Goal: Task Accomplishment & Management: Manage account settings

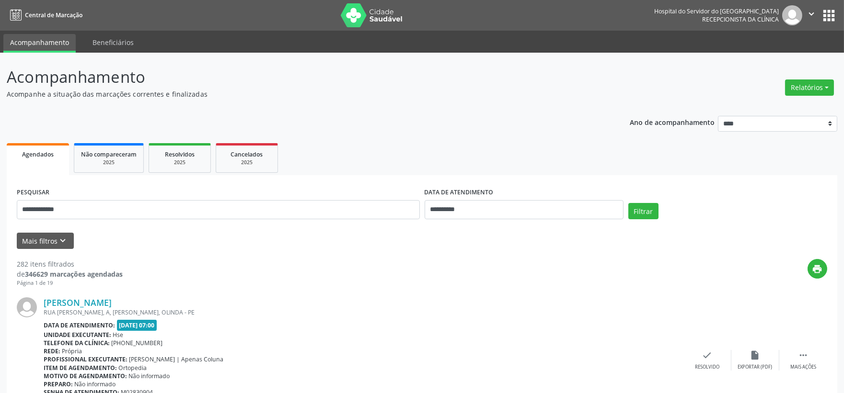
click at [628, 203] on button "Filtrar" at bounding box center [643, 211] width 30 height 16
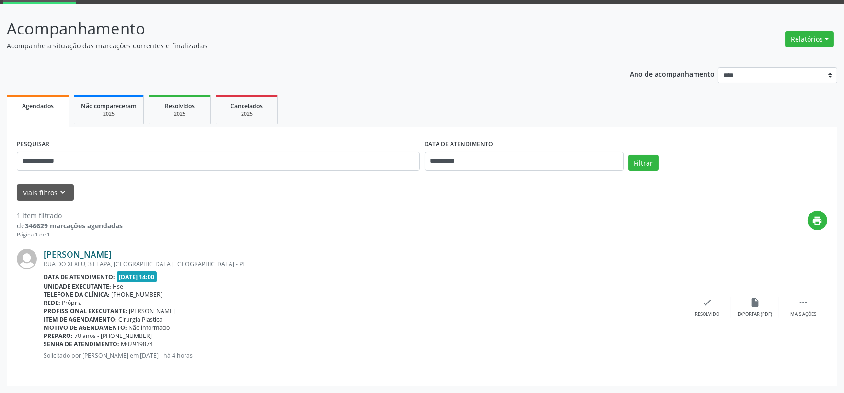
click at [83, 252] on link "[PERSON_NAME]" at bounding box center [78, 254] width 68 height 11
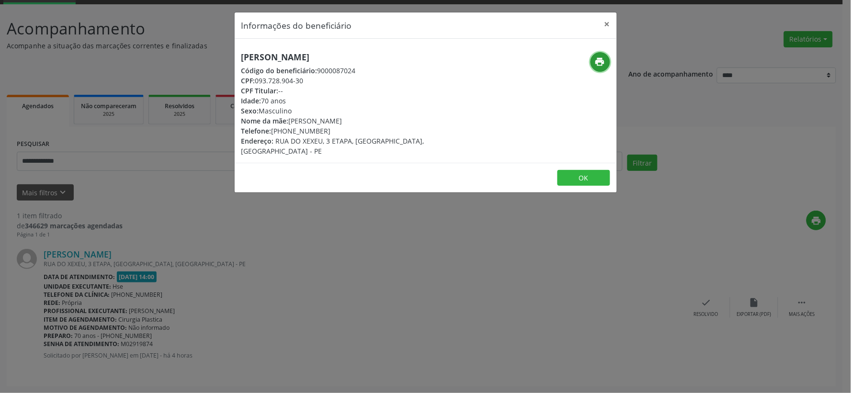
click at [602, 63] on icon "print" at bounding box center [600, 62] width 11 height 11
click at [604, 24] on button "×" at bounding box center [607, 23] width 19 height 23
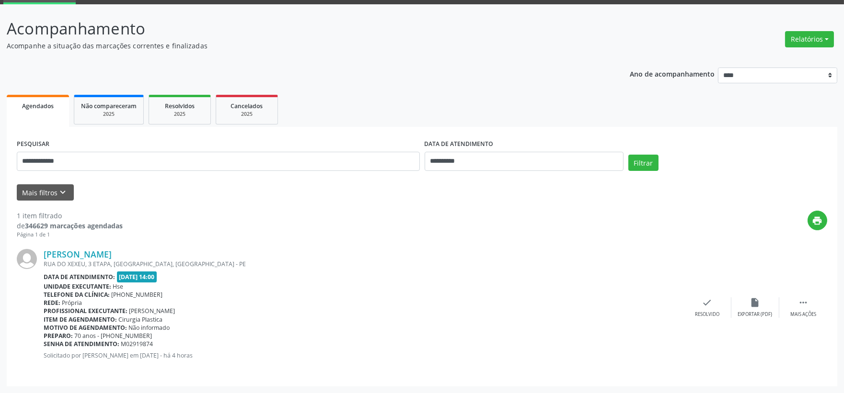
click at [331, 147] on div "**********" at bounding box center [218, 157] width 408 height 41
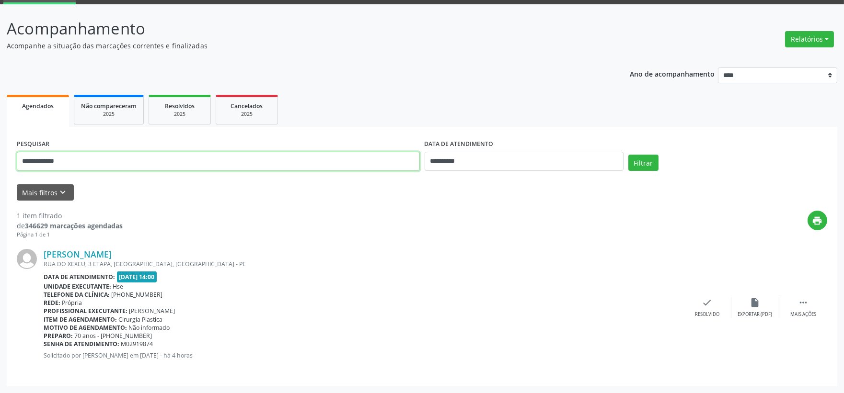
click at [312, 160] on input "**********" at bounding box center [218, 161] width 403 height 19
click at [310, 160] on input "**********" at bounding box center [218, 161] width 403 height 19
type input "*****"
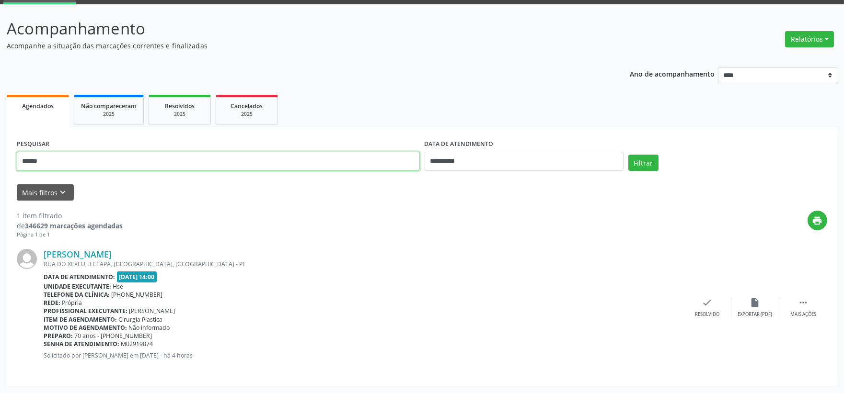
click at [628, 155] on button "Filtrar" at bounding box center [643, 163] width 30 height 16
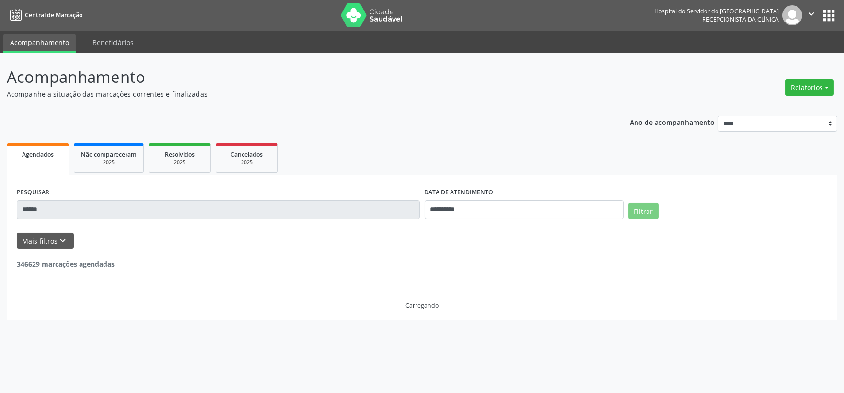
scroll to position [0, 0]
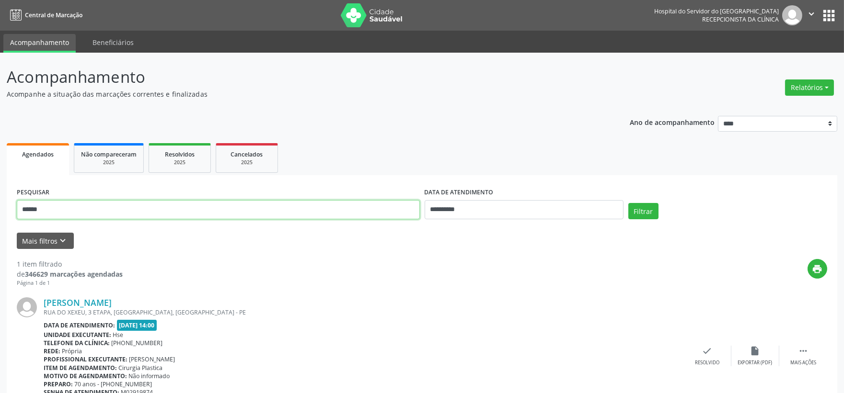
click at [142, 203] on input "*****" at bounding box center [218, 209] width 403 height 19
click at [58, 238] on icon "keyboard_arrow_down" at bounding box center [63, 241] width 11 height 11
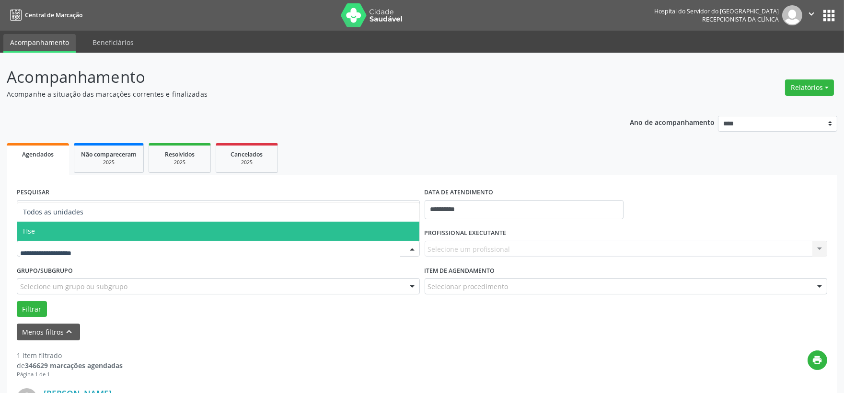
click at [36, 232] on span "Hse" at bounding box center [218, 231] width 402 height 19
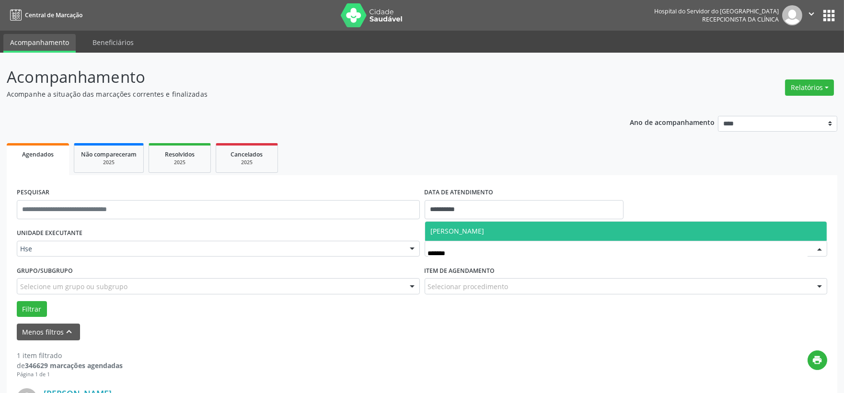
type input "********"
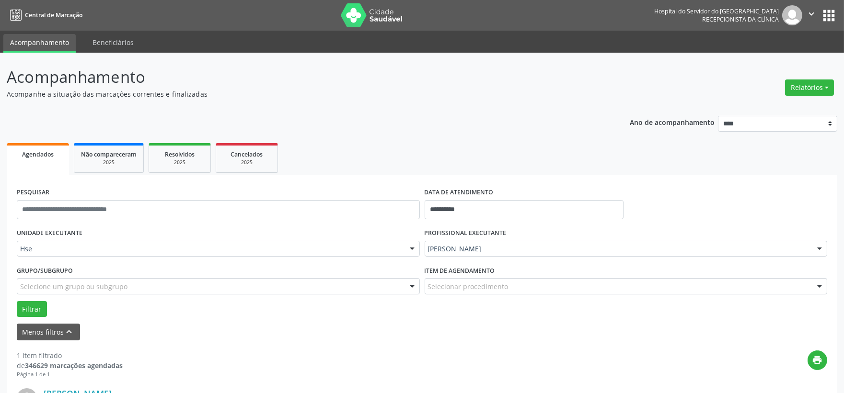
scroll to position [139, 0]
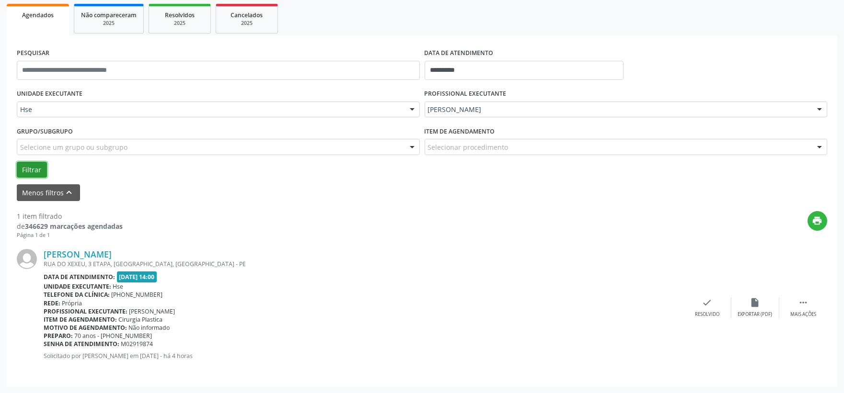
click at [32, 170] on button "Filtrar" at bounding box center [32, 170] width 30 height 16
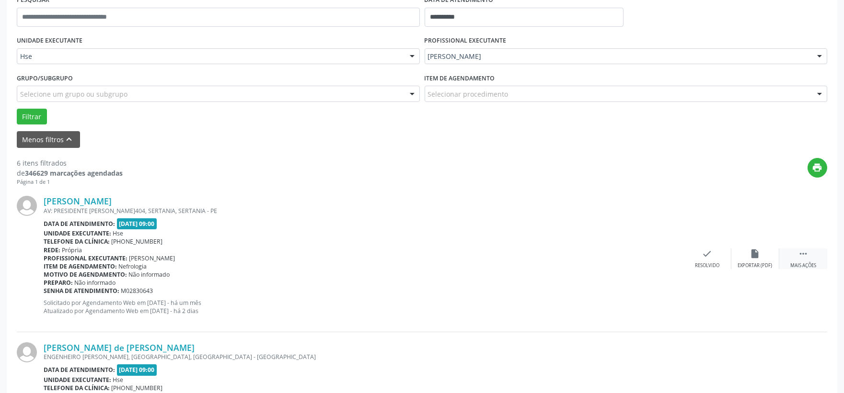
click at [801, 260] on div " Mais ações" at bounding box center [803, 259] width 48 height 21
click at [763, 259] on div "alarm_off Não compareceu" at bounding box center [755, 259] width 48 height 21
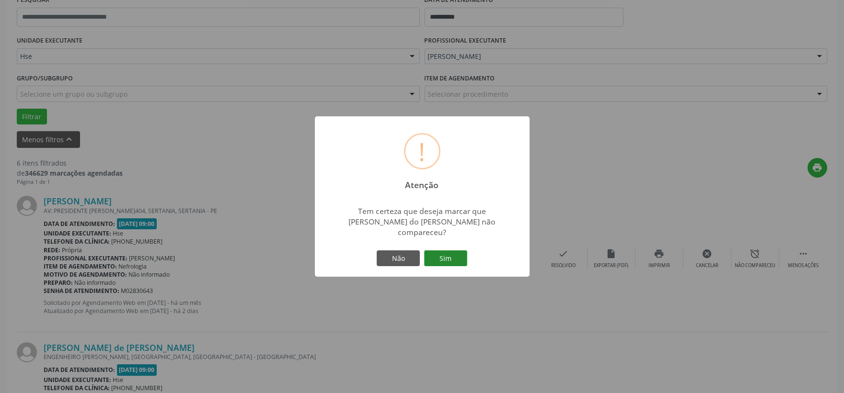
click at [452, 253] on button "Sim" at bounding box center [445, 259] width 43 height 16
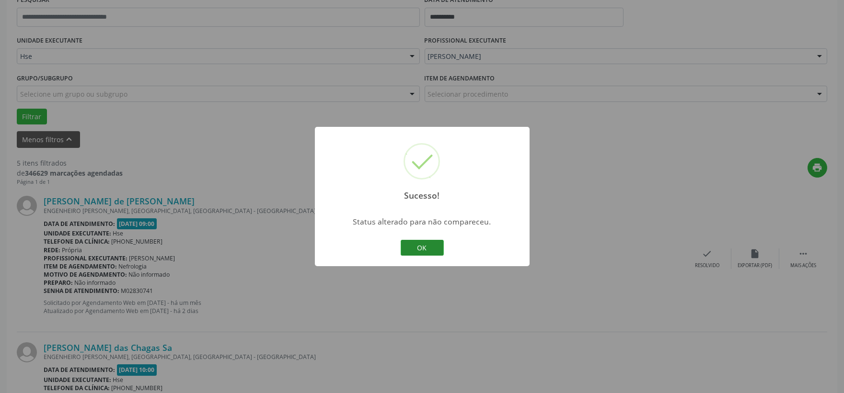
click at [422, 241] on button "OK" at bounding box center [421, 248] width 43 height 16
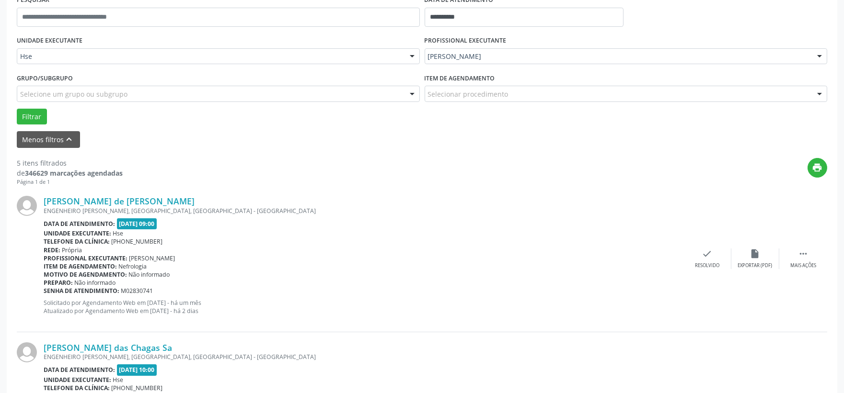
click at [789, 269] on div "[PERSON_NAME] de [PERSON_NAME] ENGENHEIRO [PERSON_NAME], [GEOGRAPHIC_DATA], [GE…" at bounding box center [422, 259] width 810 height 146
click at [803, 259] on div " Mais ações" at bounding box center [803, 259] width 48 height 21
click at [747, 260] on div "alarm_off Não compareceu" at bounding box center [755, 259] width 48 height 21
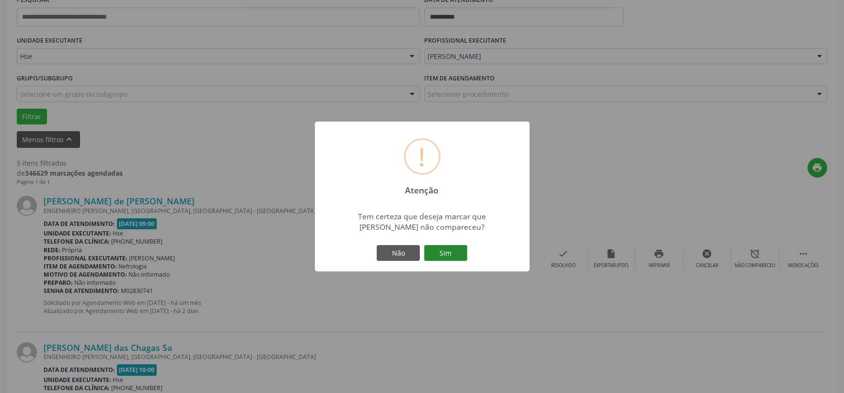
click at [446, 253] on button "Sim" at bounding box center [445, 253] width 43 height 16
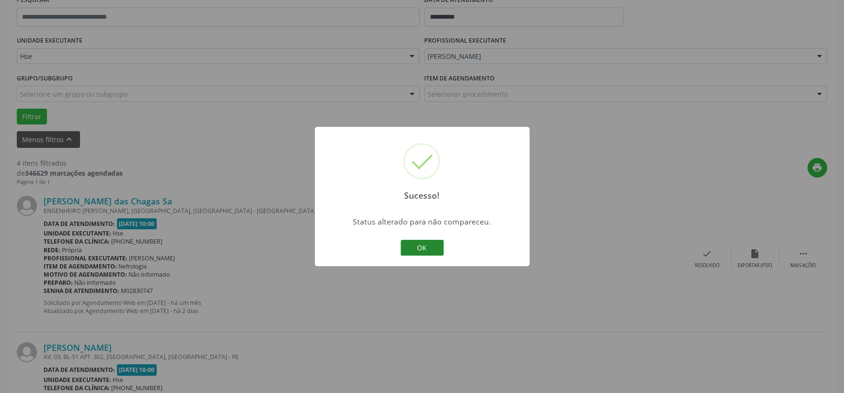
click at [420, 252] on button "OK" at bounding box center [421, 248] width 43 height 16
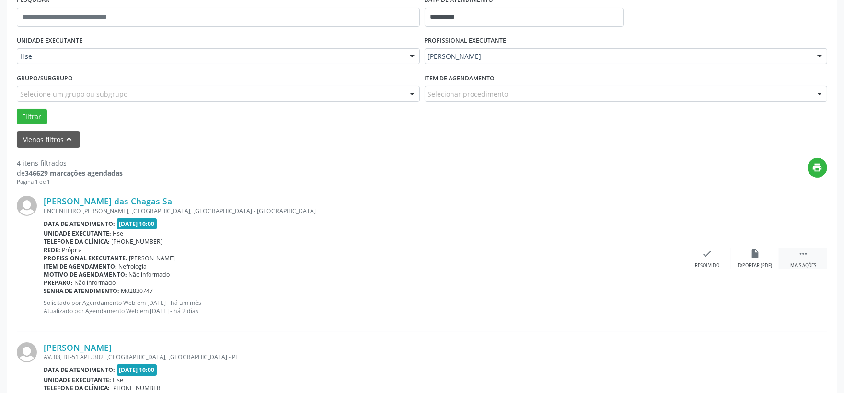
click at [803, 260] on div " Mais ações" at bounding box center [803, 259] width 48 height 21
click at [759, 258] on icon "alarm_off" at bounding box center [755, 254] width 11 height 11
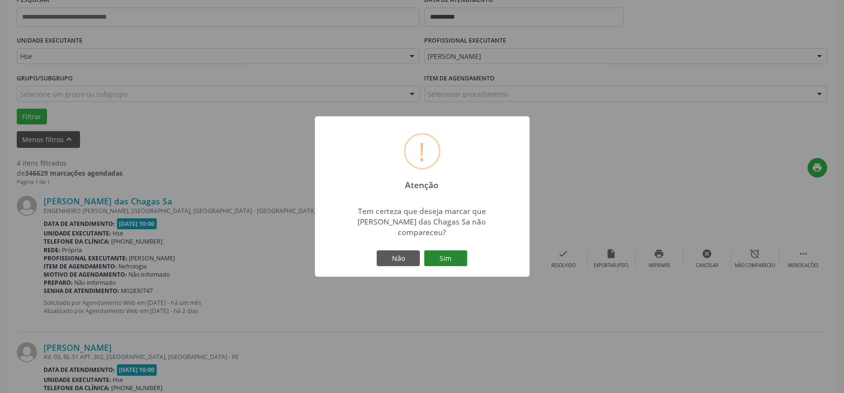
click at [463, 254] on button "Sim" at bounding box center [445, 259] width 43 height 16
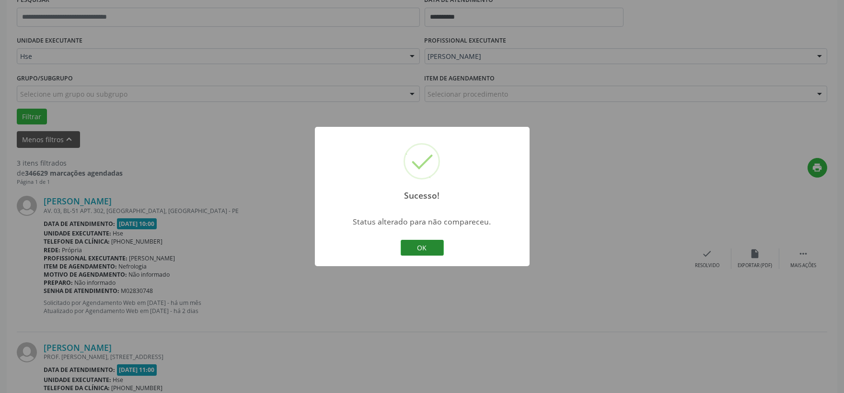
click at [427, 242] on button "OK" at bounding box center [421, 248] width 43 height 16
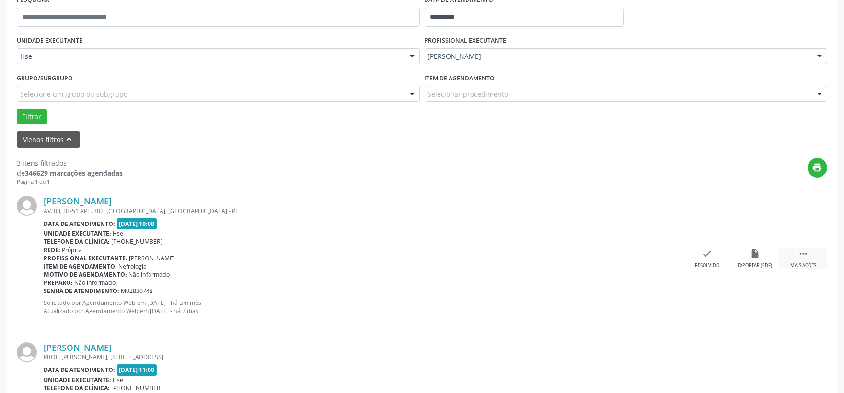
click at [796, 252] on div " Mais ações" at bounding box center [803, 259] width 48 height 21
click at [765, 254] on div "alarm_off Não compareceu" at bounding box center [755, 259] width 48 height 21
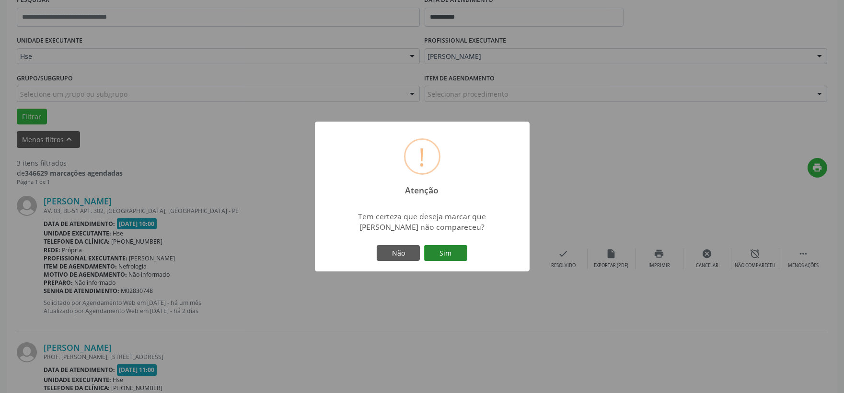
click at [445, 252] on button "Sim" at bounding box center [445, 253] width 43 height 16
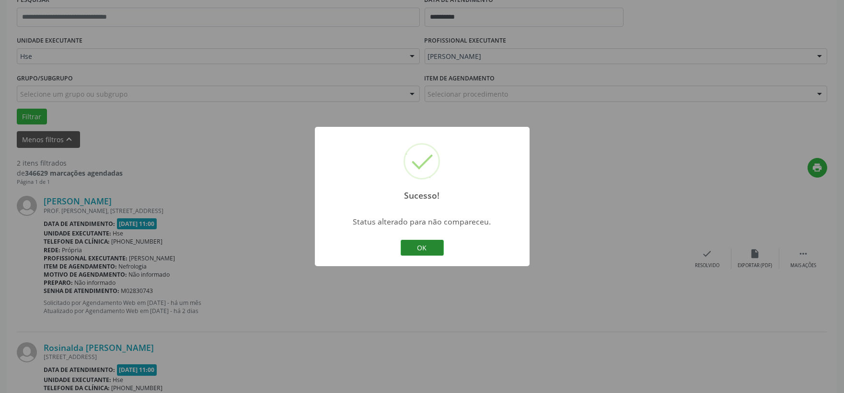
click at [421, 250] on button "OK" at bounding box center [421, 248] width 43 height 16
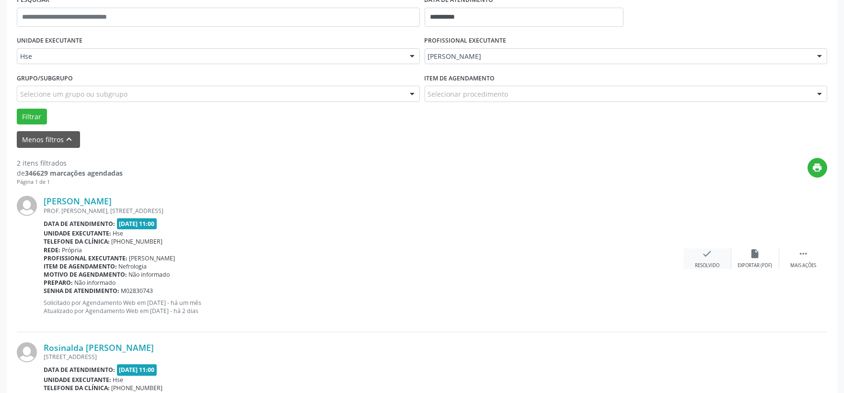
click at [703, 257] on icon "check" at bounding box center [707, 254] width 11 height 11
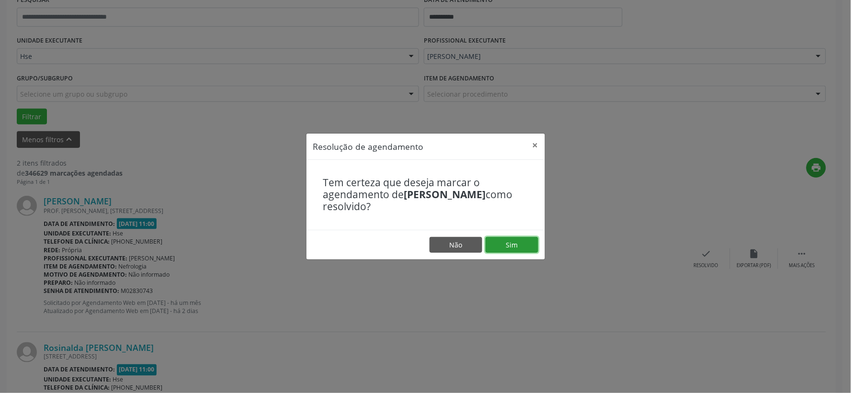
click at [530, 247] on button "Sim" at bounding box center [512, 245] width 53 height 16
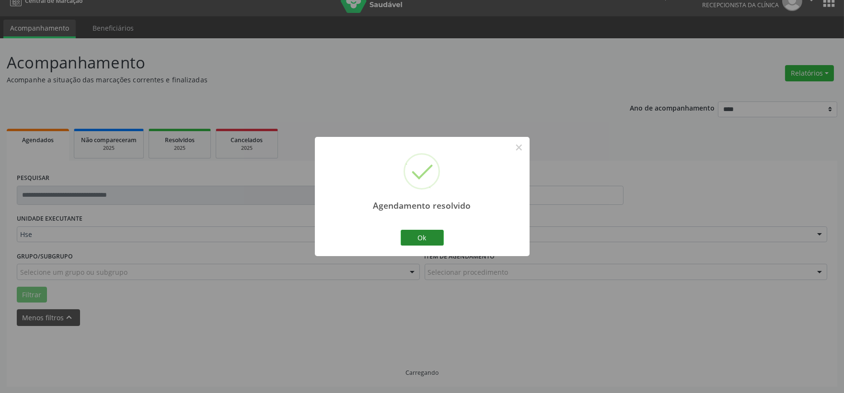
scroll to position [147, 0]
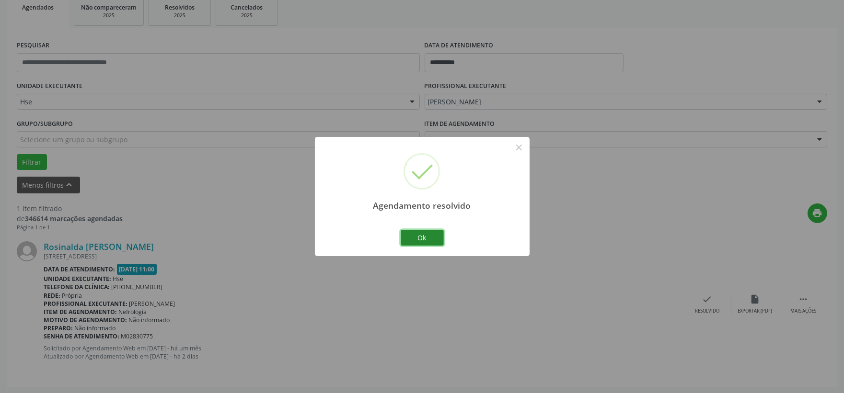
click at [419, 237] on button "Ok" at bounding box center [421, 238] width 43 height 16
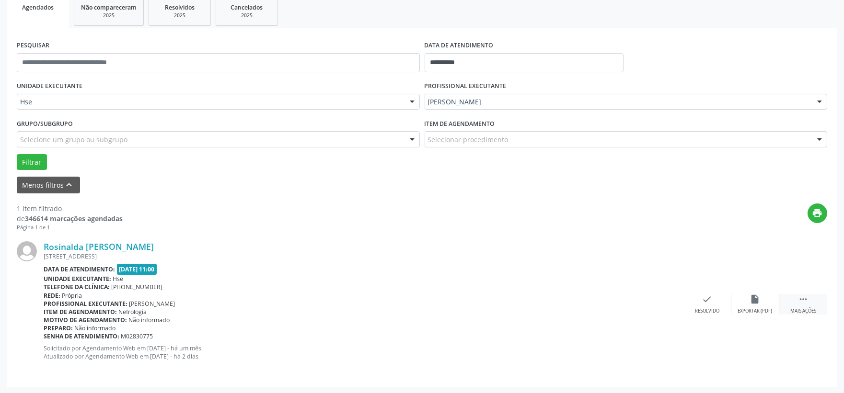
click at [798, 311] on div "Mais ações" at bounding box center [803, 311] width 26 height 7
click at [757, 305] on div "alarm_off Não compareceu" at bounding box center [755, 304] width 48 height 21
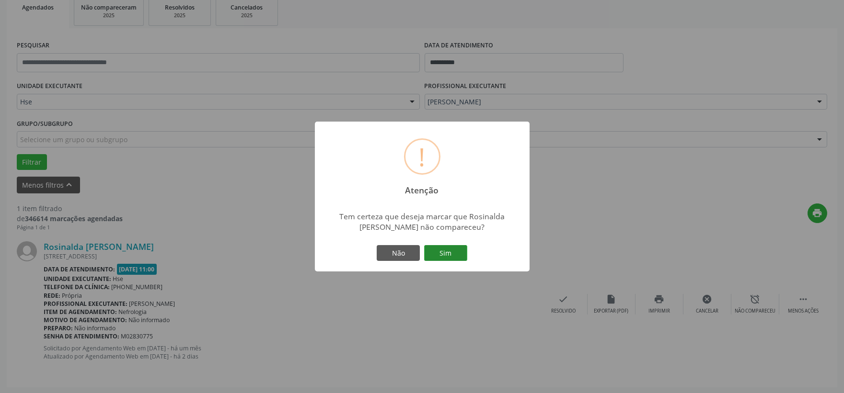
click at [437, 249] on button "Sim" at bounding box center [445, 253] width 43 height 16
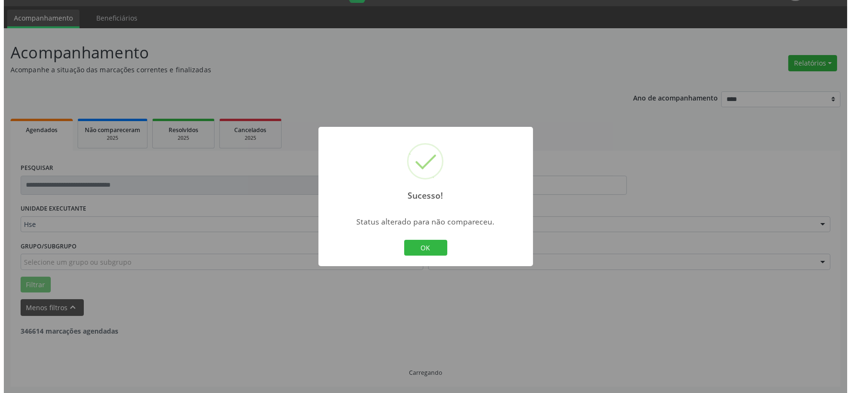
scroll to position [0, 0]
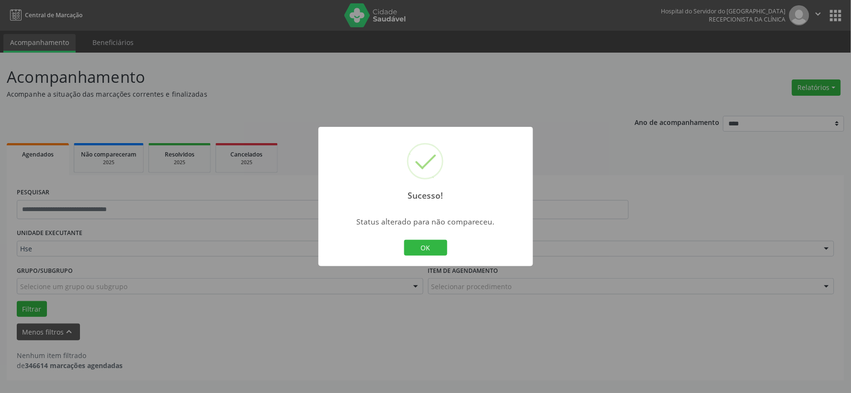
click at [443, 258] on div "Sucesso! × Status alterado para não compareceu. OK Cancel" at bounding box center [426, 197] width 215 height 140
click at [442, 255] on button "OK" at bounding box center [425, 248] width 43 height 16
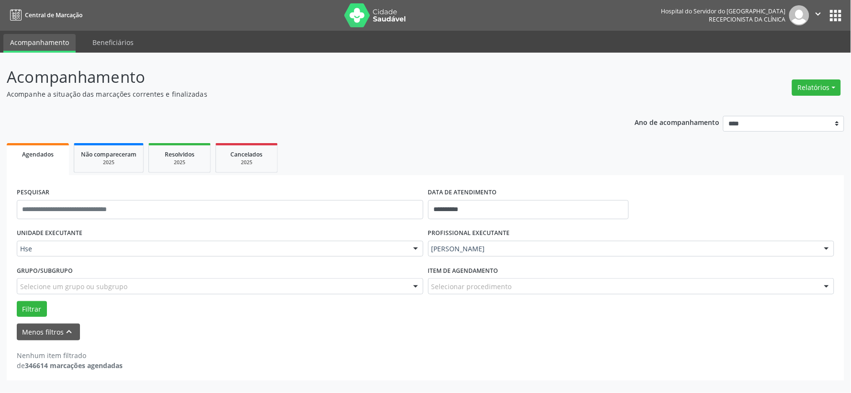
click at [815, 95] on div "Relatórios Agendamentos Procedimentos realizados" at bounding box center [817, 87] width 56 height 23
click at [808, 93] on button "Relatórios" at bounding box center [816, 88] width 49 height 16
click at [767, 102] on link "Agendamentos" at bounding box center [789, 107] width 103 height 13
select select "*"
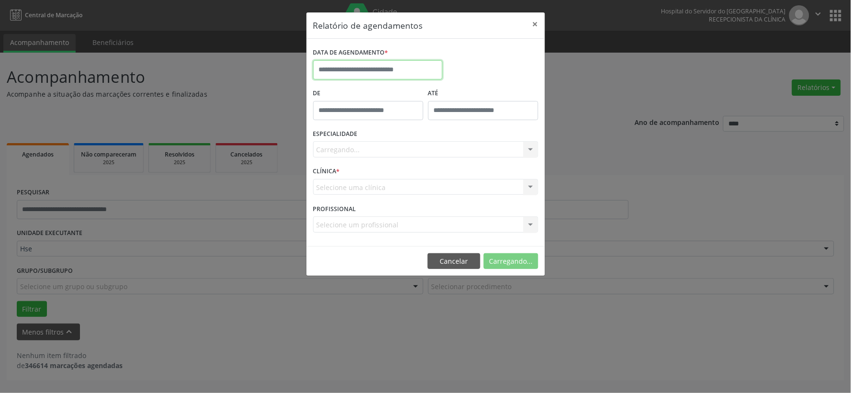
click at [392, 72] on input "text" at bounding box center [377, 69] width 129 height 19
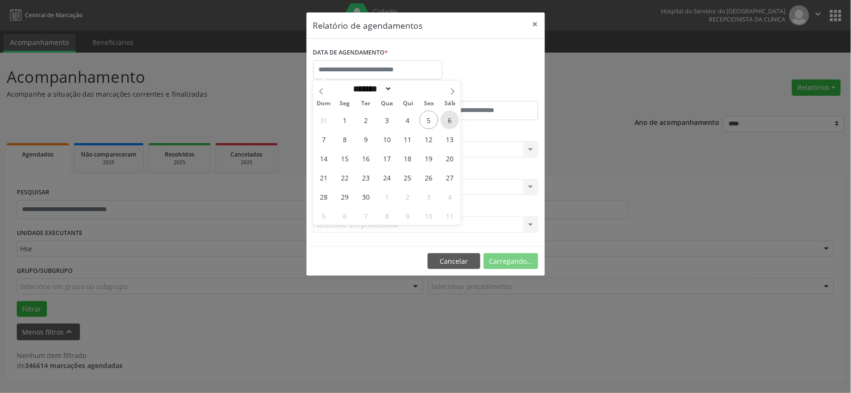
click at [452, 116] on span "6" at bounding box center [450, 120] width 19 height 19
type input "**********"
click at [452, 116] on span "6" at bounding box center [450, 120] width 19 height 19
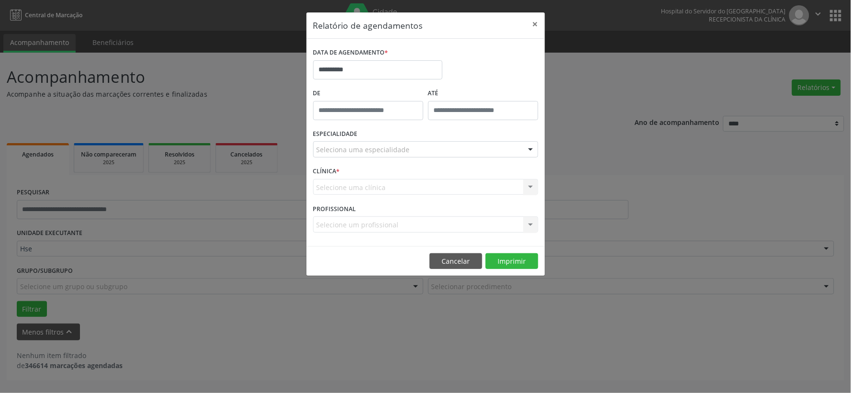
click at [430, 149] on div "Seleciona uma especialidade" at bounding box center [425, 149] width 225 height 16
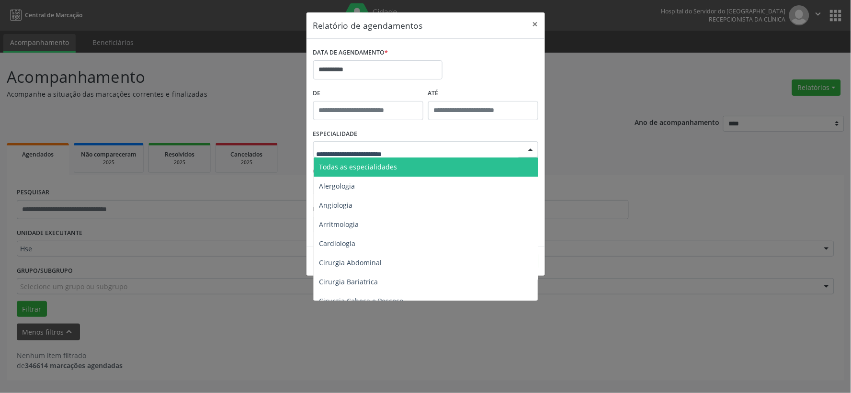
click at [365, 166] on span "Todas as especialidades" at bounding box center [359, 166] width 78 height 9
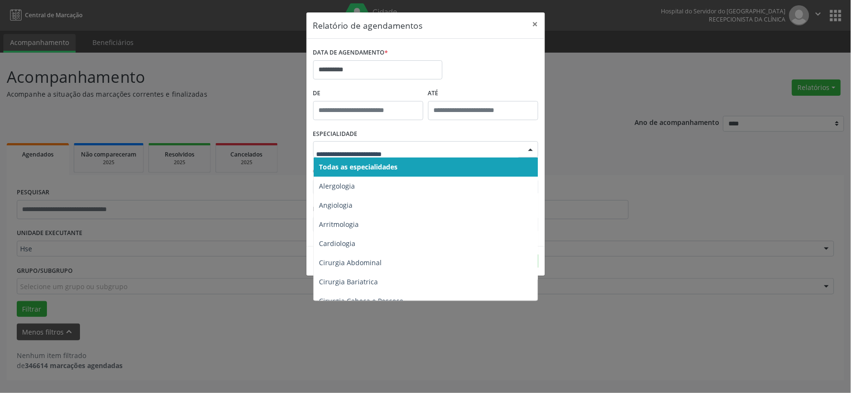
click at [391, 134] on div "ESPECIALIDADE Todas as especialidades Alergologia Angiologia Arritmologia Cardi…" at bounding box center [426, 145] width 230 height 37
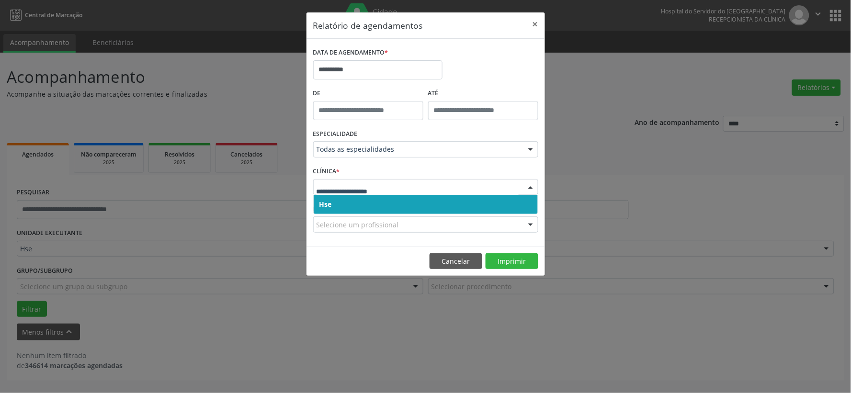
click at [385, 205] on span "Hse" at bounding box center [426, 204] width 224 height 19
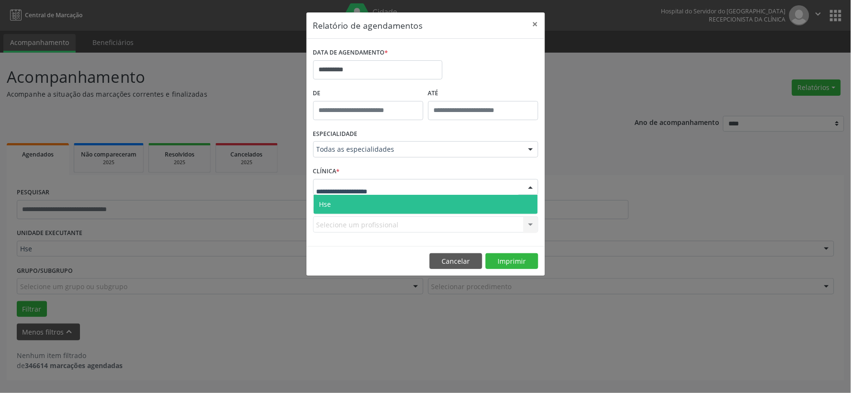
click at [385, 191] on div at bounding box center [425, 187] width 225 height 16
click at [384, 204] on span "Hse" at bounding box center [426, 204] width 224 height 19
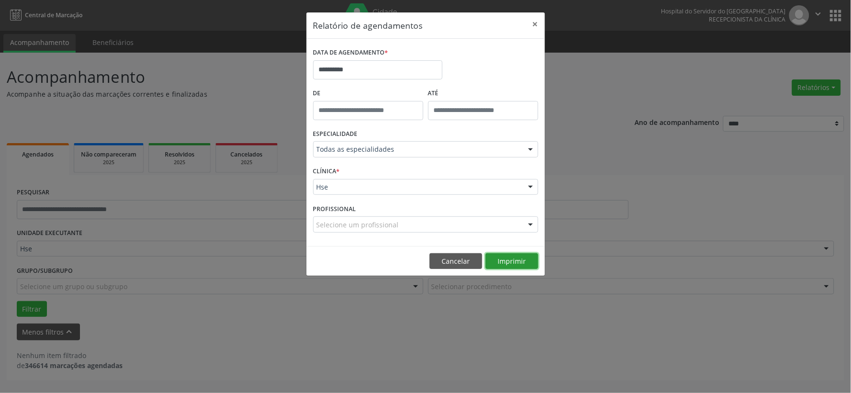
click at [528, 261] on button "Imprimir" at bounding box center [512, 261] width 53 height 16
